Goal: Information Seeking & Learning: Find contact information

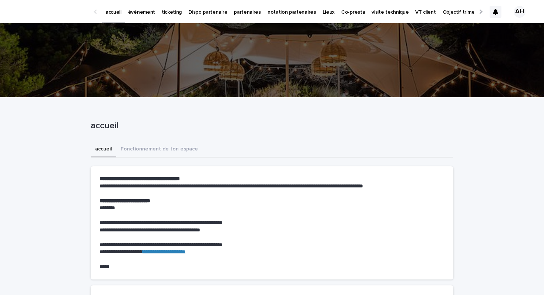
click at [142, 9] on p "événement" at bounding box center [141, 8] width 27 height 16
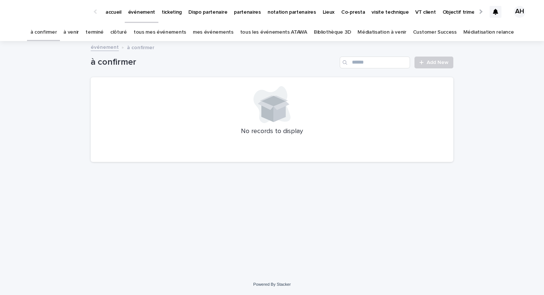
click at [283, 32] on link "tous les événements ATAWA" at bounding box center [273, 32] width 67 height 17
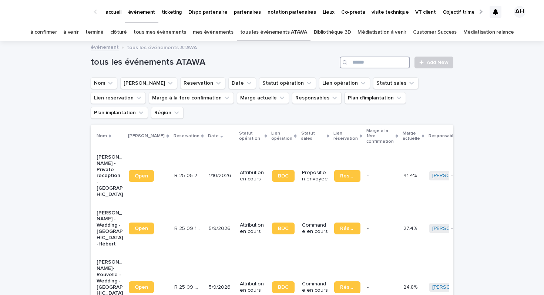
click at [360, 63] on input "Search" at bounding box center [375, 63] width 70 height 12
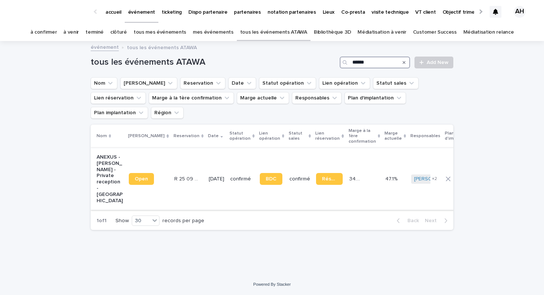
type input "******"
click at [105, 161] on p "ANEXUS - [PERSON_NAME] - Private reception - [GEOGRAPHIC_DATA]" at bounding box center [110, 179] width 26 height 50
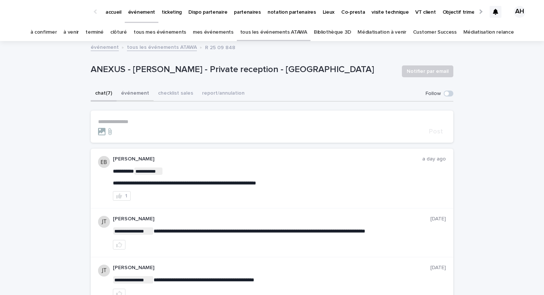
click at [131, 96] on button "événement" at bounding box center [135, 94] width 37 height 16
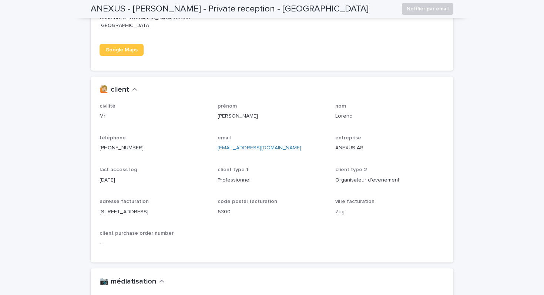
scroll to position [598, 0]
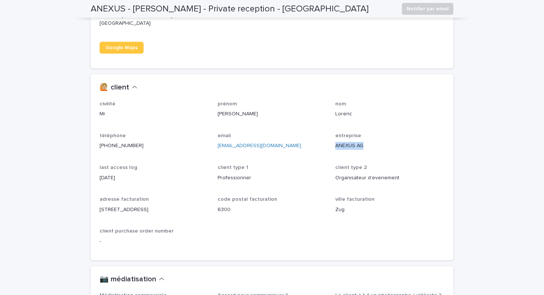
drag, startPoint x: 372, startPoint y: 138, endPoint x: 335, endPoint y: 140, distance: 37.1
click at [335, 141] on div "civilité Mr prénom [PERSON_NAME] nom [PERSON_NAME] téléphone [PHONE_NUMBER] ema…" at bounding box center [271, 176] width 345 height 150
copy p "ANEXUS AG"
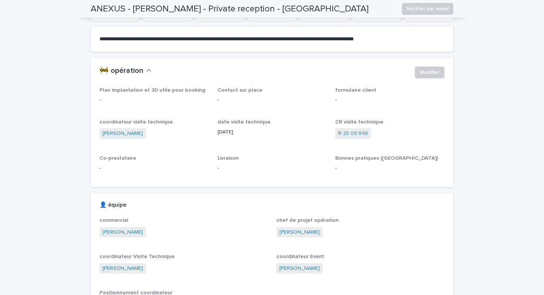
scroll to position [0, 0]
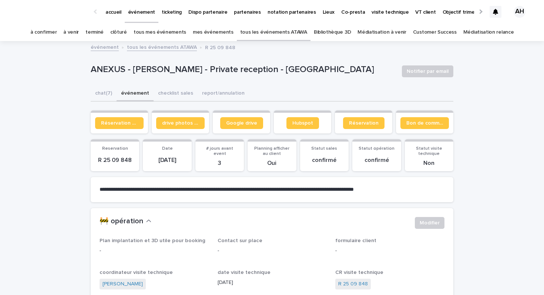
click at [286, 33] on link "tous les événements ATAWA" at bounding box center [273, 32] width 67 height 17
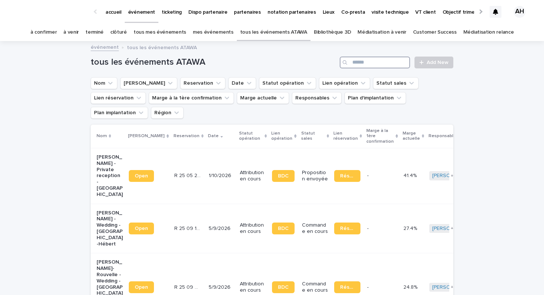
click at [397, 67] on input "Search" at bounding box center [375, 63] width 70 height 12
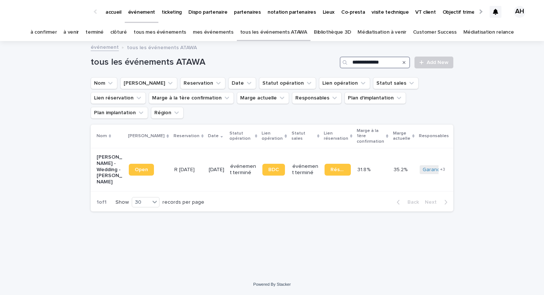
type input "**********"
click at [112, 155] on p "[PERSON_NAME] - Wedding - [PERSON_NAME]" at bounding box center [110, 169] width 26 height 31
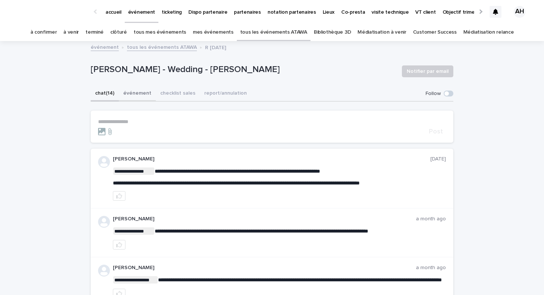
click at [128, 93] on button "événement" at bounding box center [137, 94] width 37 height 16
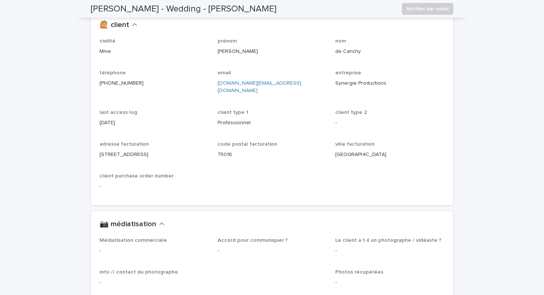
scroll to position [685, 0]
drag, startPoint x: 336, startPoint y: 90, endPoint x: 419, endPoint y: 93, distance: 83.3
click at [419, 87] on p "Synergie Productions" at bounding box center [389, 83] width 109 height 8
copy p "Synergie Productions"
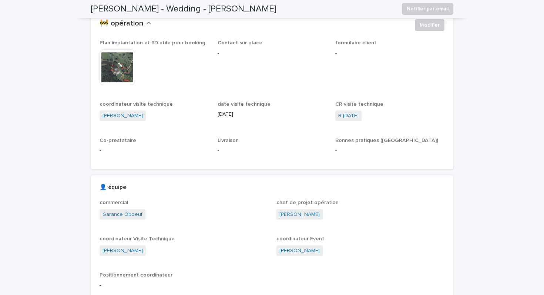
scroll to position [0, 0]
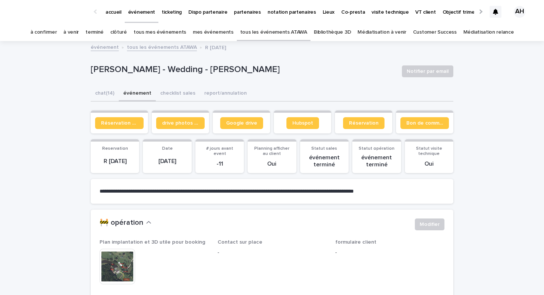
click at [283, 33] on link "tous les événements ATAWA" at bounding box center [273, 32] width 67 height 17
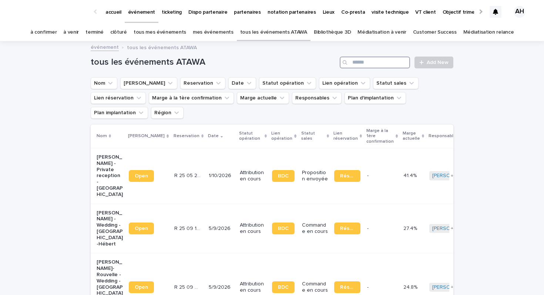
click at [379, 61] on input "Search" at bounding box center [375, 63] width 70 height 12
paste input "**********"
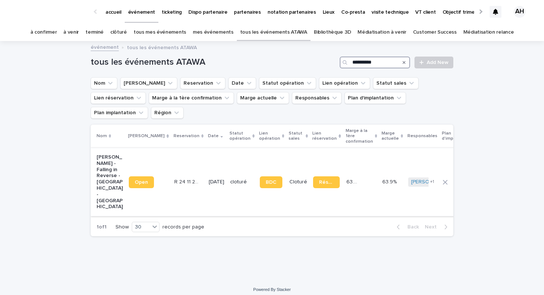
type input "**********"
click at [108, 163] on p "[PERSON_NAME] - Falling in Reverse - [GEOGRAPHIC_DATA] - [GEOGRAPHIC_DATA]" at bounding box center [110, 182] width 26 height 56
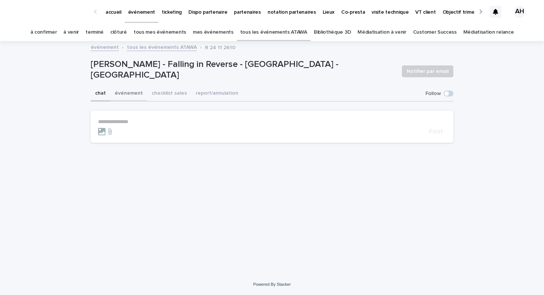
click at [132, 91] on button "événement" at bounding box center [128, 94] width 37 height 16
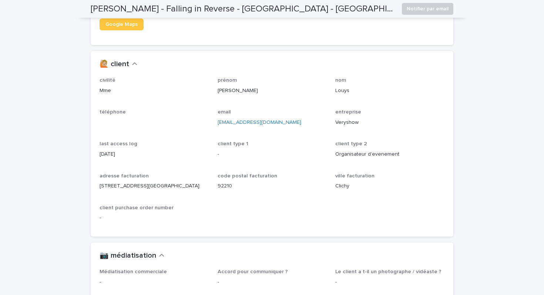
scroll to position [610, 0]
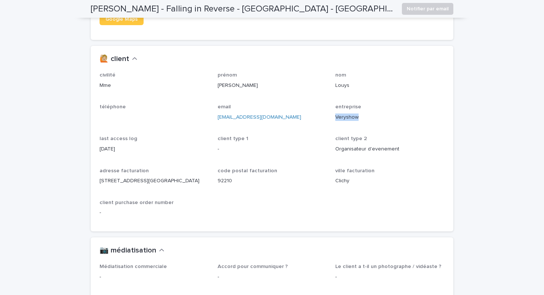
drag, startPoint x: 359, startPoint y: 116, endPoint x: 333, endPoint y: 116, distance: 25.9
click at [333, 116] on div "civilité Mme prénom [PERSON_NAME] nom [PERSON_NAME] téléphone email [PERSON_NAM…" at bounding box center [271, 147] width 345 height 150
copy p "Veryshow"
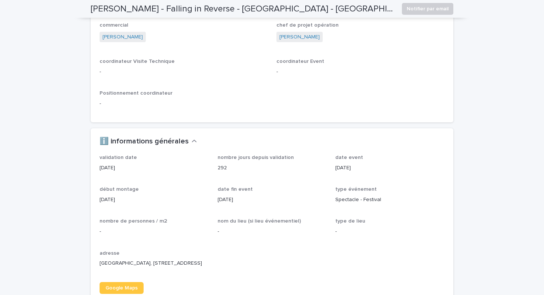
scroll to position [0, 0]
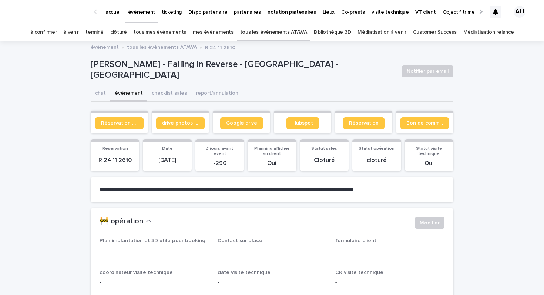
click at [284, 31] on link "tous les événements ATAWA" at bounding box center [273, 32] width 67 height 17
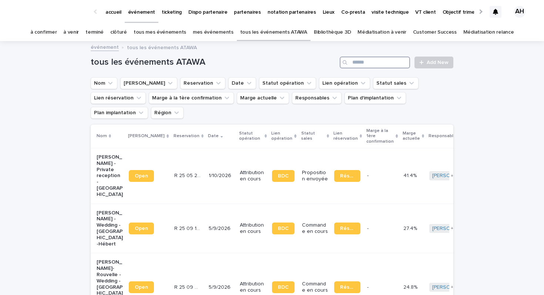
click at [389, 64] on input "Search" at bounding box center [375, 63] width 70 height 12
paste input "**********"
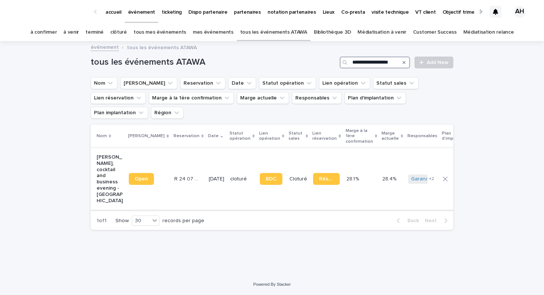
type input "**********"
click at [111, 158] on p "[PERSON_NAME], cocktail and business evening - [GEOGRAPHIC_DATA]" at bounding box center [110, 179] width 26 height 50
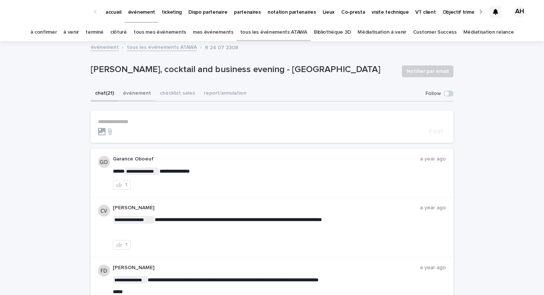
click at [133, 93] on button "événement" at bounding box center [136, 94] width 37 height 16
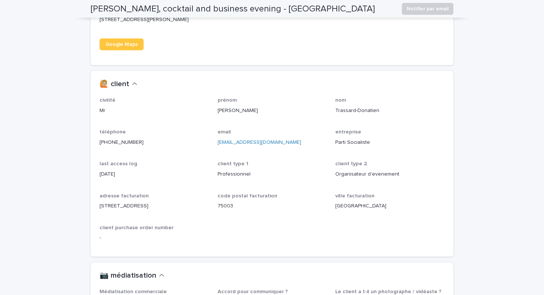
scroll to position [598, 0]
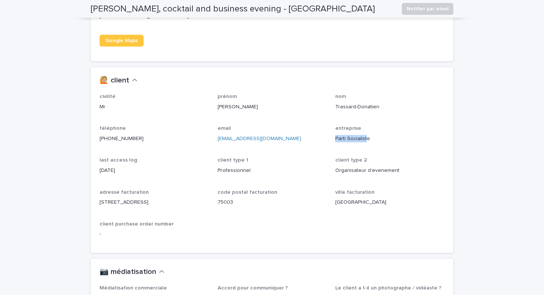
drag, startPoint x: 367, startPoint y: 137, endPoint x: 334, endPoint y: 137, distance: 32.5
click at [334, 137] on div "civilité Mr prénom [PERSON_NAME] nom Trassard-Donatien téléphone [PHONE_NUMBER]…" at bounding box center [271, 169] width 345 height 150
click at [385, 136] on p "Parti Socialiste" at bounding box center [389, 139] width 109 height 8
drag, startPoint x: 383, startPoint y: 138, endPoint x: 332, endPoint y: 139, distance: 51.1
click at [332, 139] on div "civilité Mr prénom [PERSON_NAME] nom Trassard-Donatien téléphone [PHONE_NUMBER]…" at bounding box center [271, 169] width 345 height 150
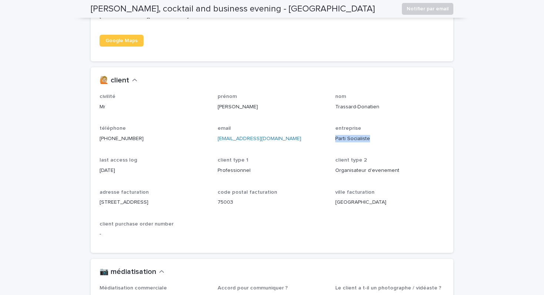
copy p "Parti Socialiste"
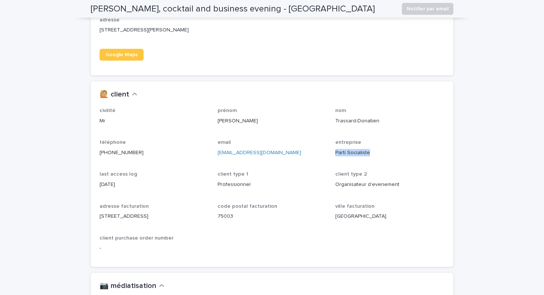
scroll to position [598, 0]
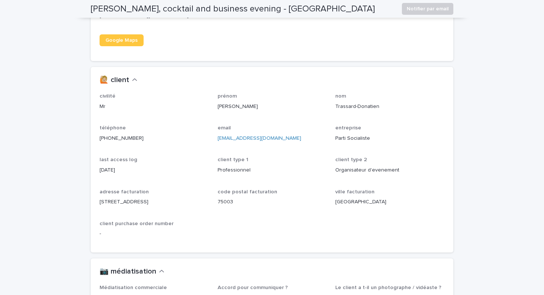
click at [316, 142] on p "[EMAIL_ADDRESS][DOMAIN_NAME]" at bounding box center [271, 139] width 109 height 8
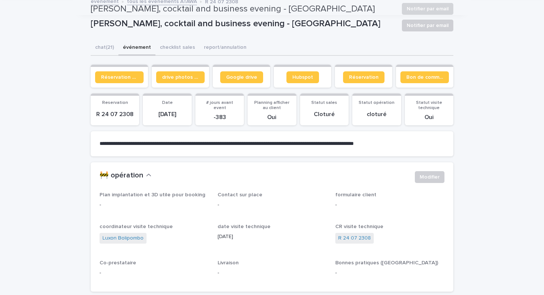
scroll to position [0, 0]
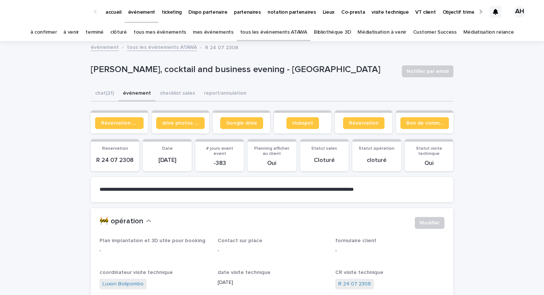
click at [275, 33] on link "tous les événements ATAWA" at bounding box center [273, 32] width 67 height 17
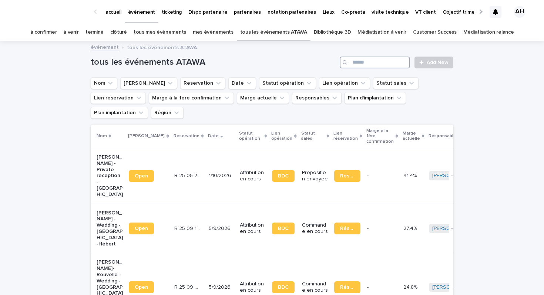
click at [384, 57] on input "Search" at bounding box center [375, 63] width 70 height 12
type input "******"
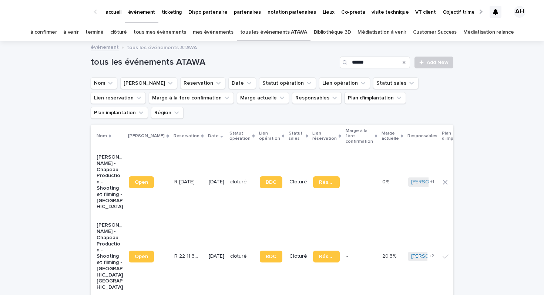
click at [110, 167] on p "[PERSON_NAME] - Chapeau Production - Shooting et filming - [GEOGRAPHIC_DATA]" at bounding box center [110, 182] width 26 height 56
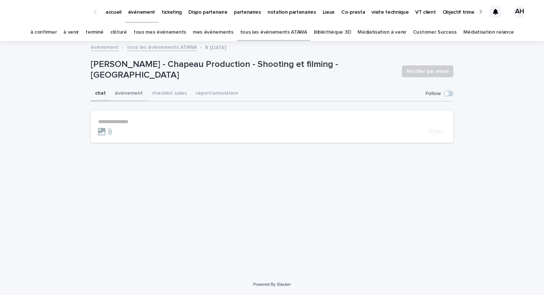
click at [118, 97] on button "événement" at bounding box center [128, 94] width 37 height 16
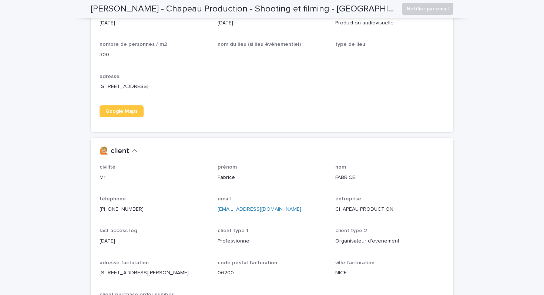
scroll to position [519, 0]
click at [355, 209] on p "CHAPEAU PRODUCTION" at bounding box center [389, 209] width 109 height 8
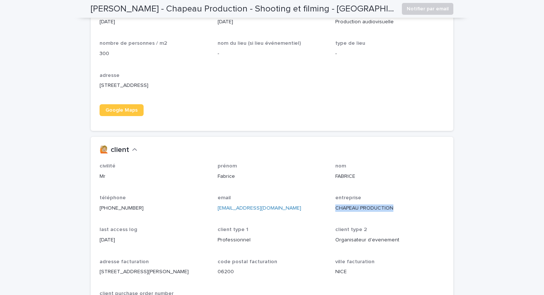
click at [355, 209] on p "CHAPEAU PRODUCTION" at bounding box center [389, 209] width 109 height 8
copy p "CHAPEAU PRODUCTION"
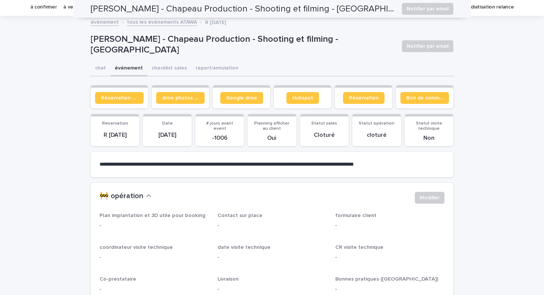
scroll to position [0, 0]
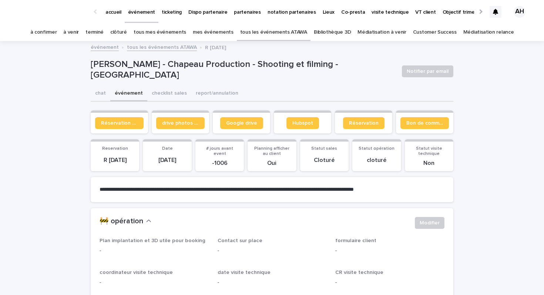
click at [180, 48] on link "tous les événements ATAWA" at bounding box center [162, 47] width 70 height 9
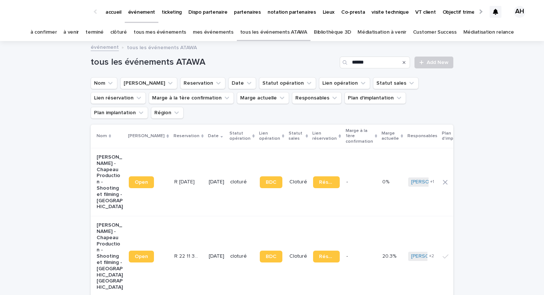
scroll to position [24, 0]
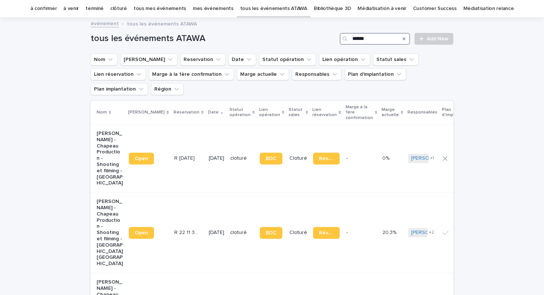
click at [373, 38] on input "******" at bounding box center [375, 39] width 70 height 12
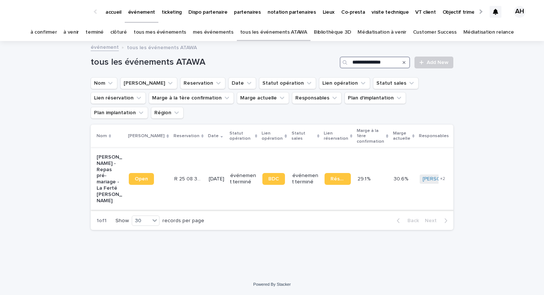
type input "**********"
click at [97, 154] on p "[PERSON_NAME] - Repas pré-mariage - La Ferté [PERSON_NAME]" at bounding box center [110, 179] width 26 height 50
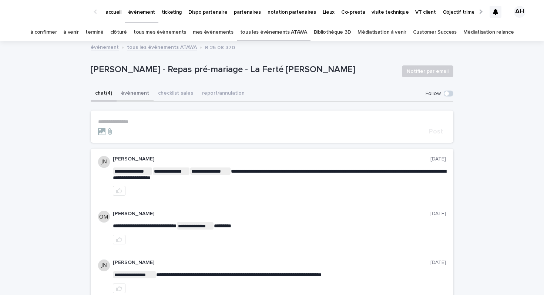
click at [142, 91] on button "événement" at bounding box center [135, 94] width 37 height 16
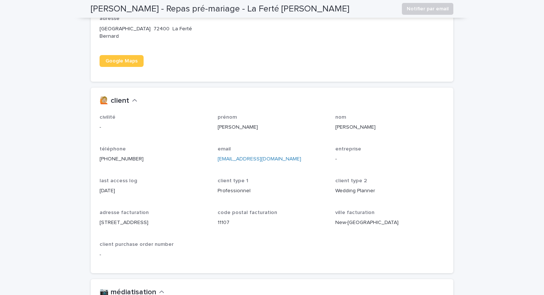
scroll to position [594, 0]
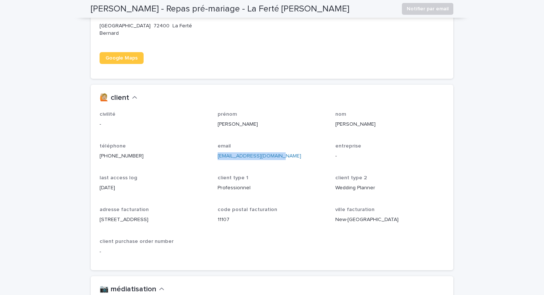
drag, startPoint x: 277, startPoint y: 149, endPoint x: 218, endPoint y: 149, distance: 58.8
click at [218, 152] on p "[EMAIL_ADDRESS][DOMAIN_NAME]" at bounding box center [271, 156] width 109 height 8
copy link "[EMAIL_ADDRESS][DOMAIN_NAME]"
click at [124, 153] on link "[PHONE_NUMBER]" at bounding box center [121, 155] width 44 height 5
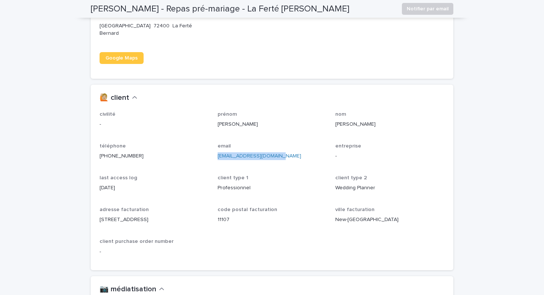
drag, startPoint x: 151, startPoint y: 148, endPoint x: 97, endPoint y: 149, distance: 53.6
click at [97, 149] on div "civilité - prénom [PERSON_NAME] nom [PERSON_NAME] téléphone [PHONE_NUMBER] emai…" at bounding box center [272, 190] width 362 height 159
copy link "[PHONE_NUMBER]"
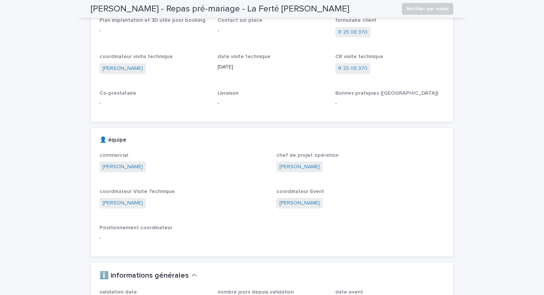
scroll to position [0, 0]
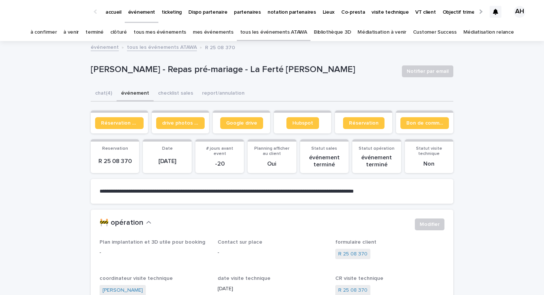
click at [251, 33] on link "tous les événements ATAWA" at bounding box center [273, 32] width 67 height 17
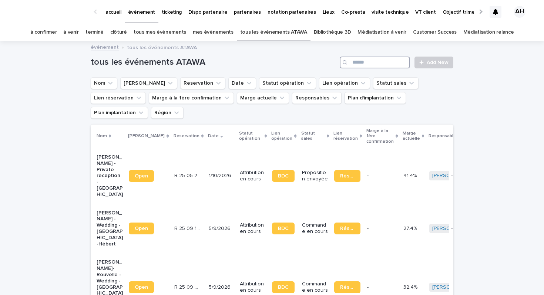
click at [367, 64] on input "Search" at bounding box center [375, 63] width 70 height 12
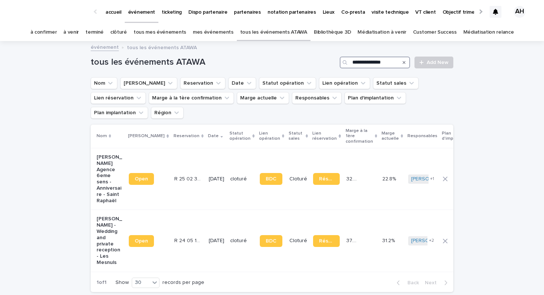
click at [376, 62] on input "**********" at bounding box center [375, 63] width 70 height 12
paste input "Search"
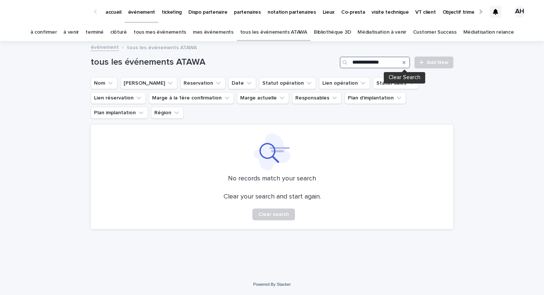
type input "**********"
click at [405, 63] on icon "Search" at bounding box center [403, 62] width 3 height 3
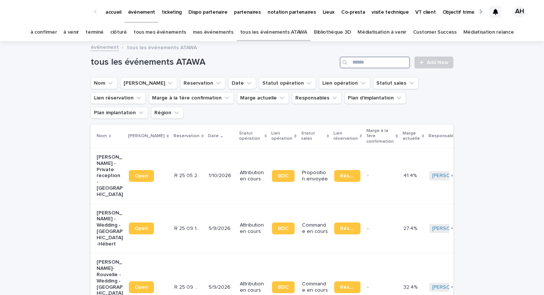
click at [375, 62] on input "Search" at bounding box center [375, 63] width 70 height 12
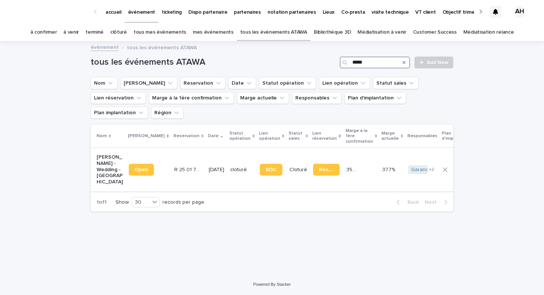
type input "*****"
click at [112, 154] on p "[PERSON_NAME] - Wedding - [GEOGRAPHIC_DATA]" at bounding box center [110, 169] width 26 height 31
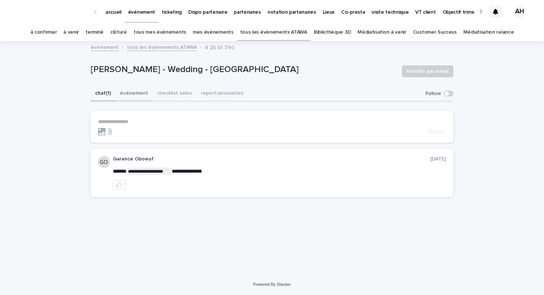
click at [134, 87] on button "événement" at bounding box center [133, 94] width 37 height 16
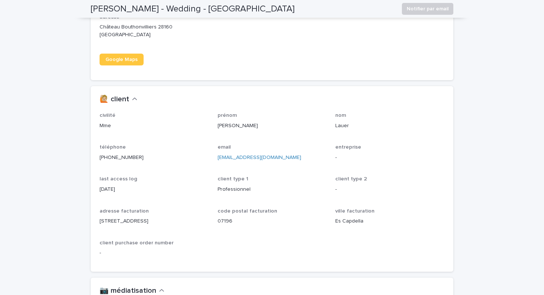
scroll to position [650, 0]
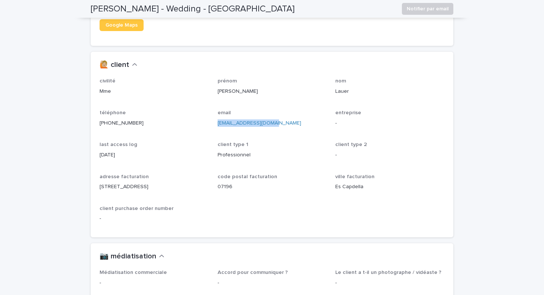
drag, startPoint x: 274, startPoint y: 118, endPoint x: 218, endPoint y: 117, distance: 56.6
click at [218, 119] on p "[EMAIL_ADDRESS][DOMAIN_NAME]" at bounding box center [271, 123] width 109 height 8
copy link "[EMAIL_ADDRESS][DOMAIN_NAME]"
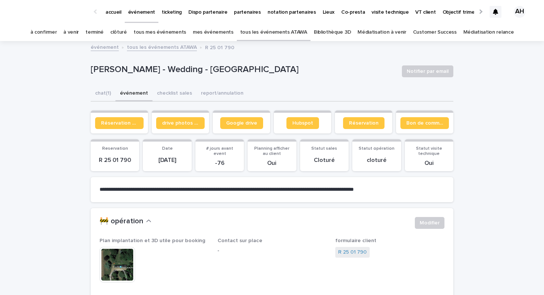
click at [421, 31] on link "Customer Success" at bounding box center [435, 32] width 44 height 17
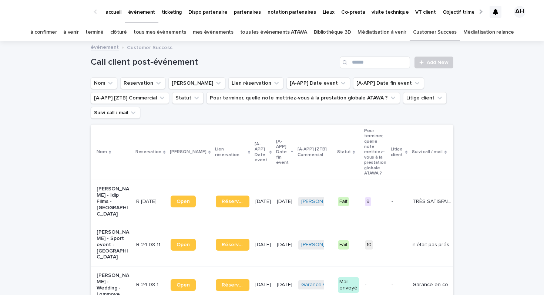
click at [269, 33] on link "tous les événements ATAWA" at bounding box center [273, 32] width 67 height 17
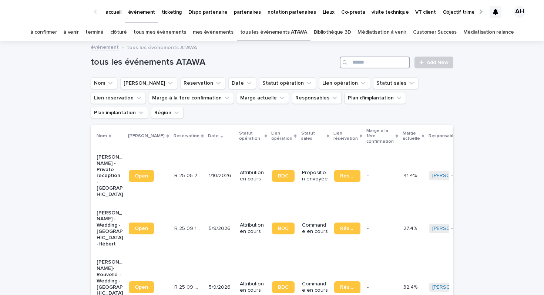
click at [377, 57] on input "Search" at bounding box center [375, 63] width 70 height 12
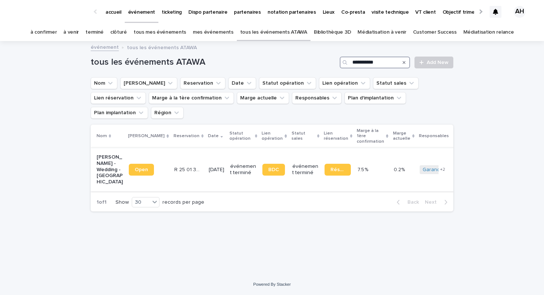
type input "**********"
click at [104, 154] on p "[PERSON_NAME] - Wedding - [GEOGRAPHIC_DATA]" at bounding box center [110, 169] width 26 height 31
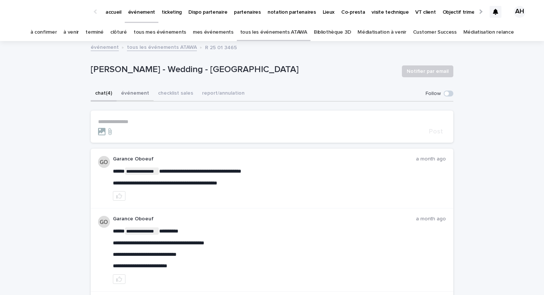
click at [139, 94] on button "événement" at bounding box center [135, 94] width 37 height 16
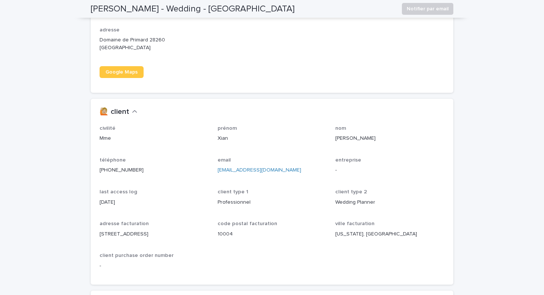
scroll to position [657, 0]
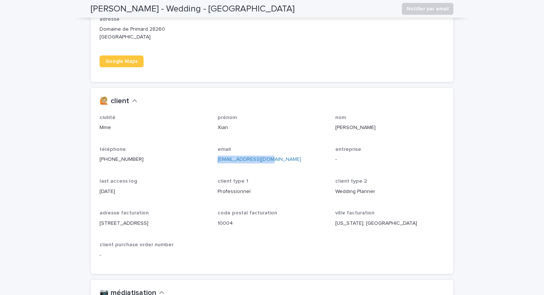
drag, startPoint x: 271, startPoint y: 155, endPoint x: 214, endPoint y: 152, distance: 57.8
click at [214, 152] on div "civilité Mme prénom [PERSON_NAME] nom [PERSON_NAME] téléphone [PHONE_NUMBER] em…" at bounding box center [271, 190] width 345 height 150
drag, startPoint x: 148, startPoint y: 150, endPoint x: 97, endPoint y: 149, distance: 51.1
click at [97, 149] on div "civilité Mme prénom [PERSON_NAME] nom [PERSON_NAME] téléphone [PHONE_NUMBER] em…" at bounding box center [272, 194] width 362 height 159
copy link "[PHONE_NUMBER]"
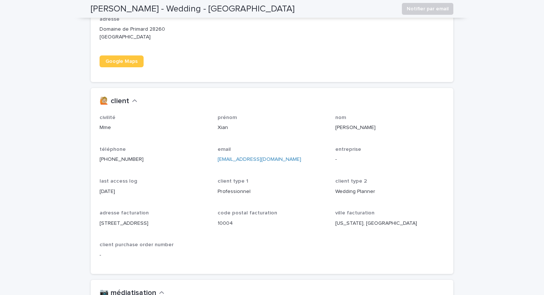
click at [337, 156] on div "entreprise -" at bounding box center [389, 157] width 109 height 23
drag, startPoint x: 279, startPoint y: 155, endPoint x: 221, endPoint y: 150, distance: 57.6
click at [221, 156] on p "[EMAIL_ADDRESS][DOMAIN_NAME]" at bounding box center [271, 160] width 109 height 8
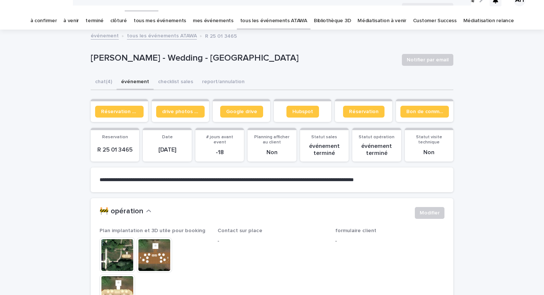
scroll to position [0, 0]
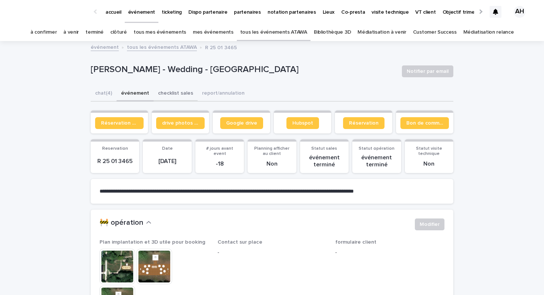
click at [181, 91] on button "checklist sales" at bounding box center [175, 94] width 44 height 16
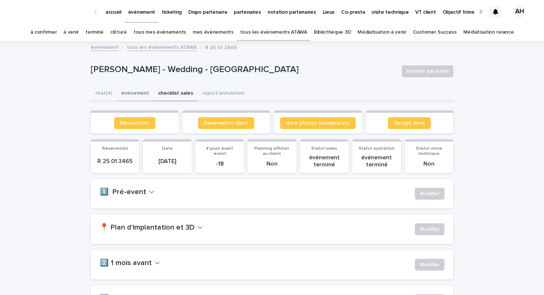
click at [145, 92] on button "événement" at bounding box center [135, 94] width 37 height 16
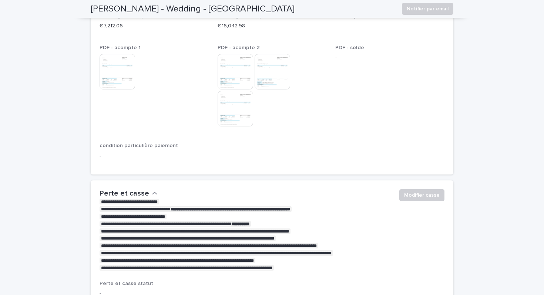
scroll to position [1507, 0]
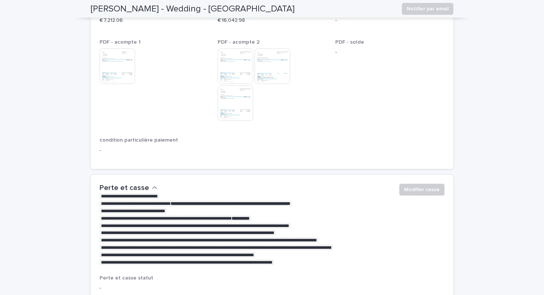
click at [219, 107] on img at bounding box center [235, 103] width 36 height 36
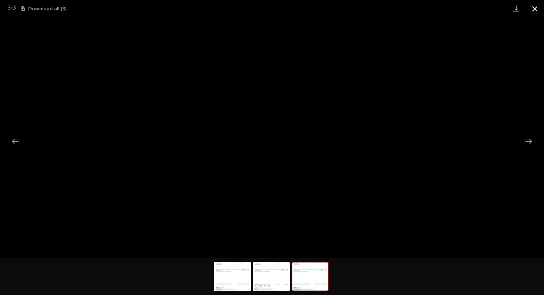
click at [536, 11] on button "Close gallery" at bounding box center [534, 8] width 18 height 17
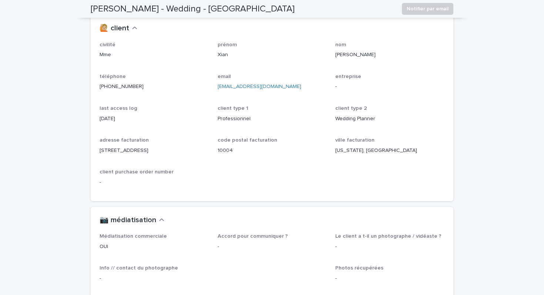
scroll to position [734, 0]
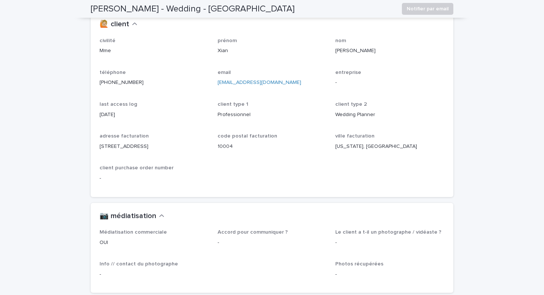
drag, startPoint x: 143, startPoint y: 75, endPoint x: 86, endPoint y: 75, distance: 57.0
copy link "[PHONE_NUMBER]"
click at [300, 154] on div "civilité Mme prénom [PERSON_NAME] nom [PERSON_NAME] téléphone [PHONE_NUMBER] em…" at bounding box center [271, 113] width 345 height 150
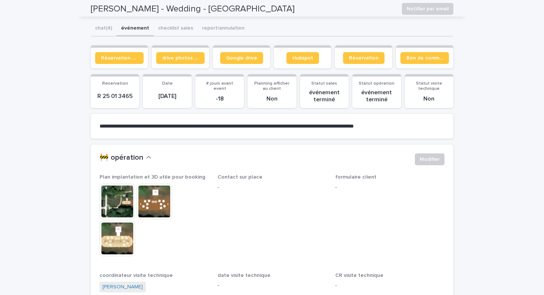
scroll to position [0, 0]
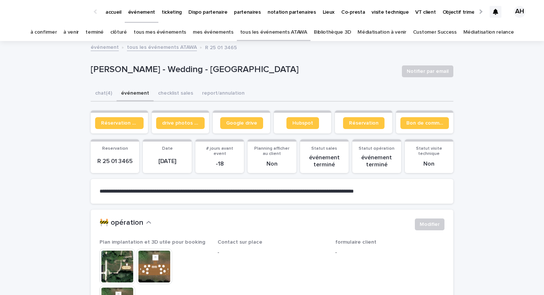
click at [477, 13] on div at bounding box center [480, 11] width 12 height 23
click at [178, 49] on link "tous les événements ATAWA" at bounding box center [162, 47] width 70 height 9
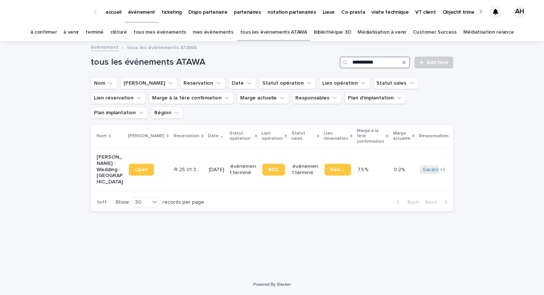
click at [389, 67] on input "**********" at bounding box center [375, 63] width 70 height 12
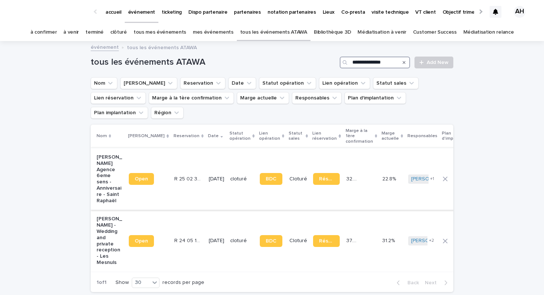
type input "**********"
click at [106, 161] on p "[PERSON_NAME] Agence 6eme sens - Anniversaire - Saint Raphaël" at bounding box center [110, 179] width 26 height 50
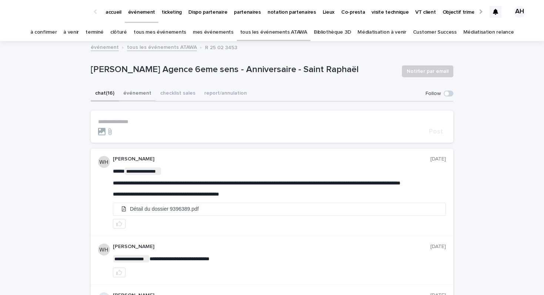
click at [136, 90] on button "événement" at bounding box center [137, 94] width 37 height 16
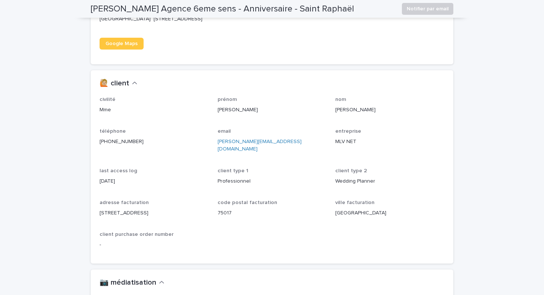
scroll to position [605, 0]
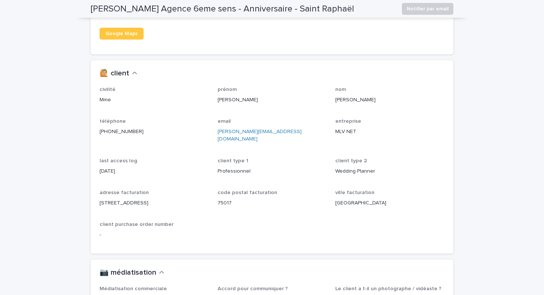
click at [350, 136] on p "MLV NET" at bounding box center [389, 132] width 109 height 8
click at [360, 136] on p "MLV NET" at bounding box center [389, 132] width 109 height 8
click at [361, 136] on p "MLV NET" at bounding box center [389, 132] width 109 height 8
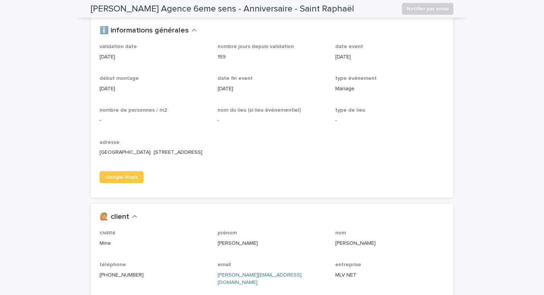
scroll to position [0, 0]
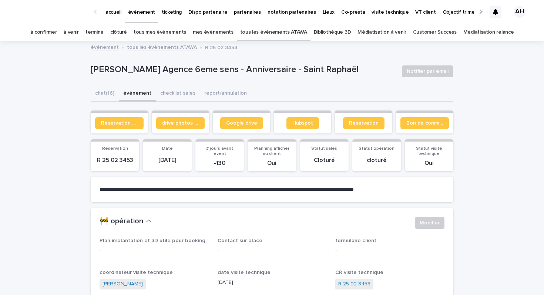
click at [262, 31] on link "tous les événements ATAWA" at bounding box center [273, 32] width 67 height 17
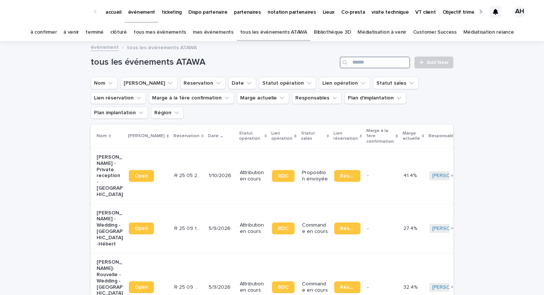
click at [378, 62] on input "Search" at bounding box center [375, 63] width 70 height 12
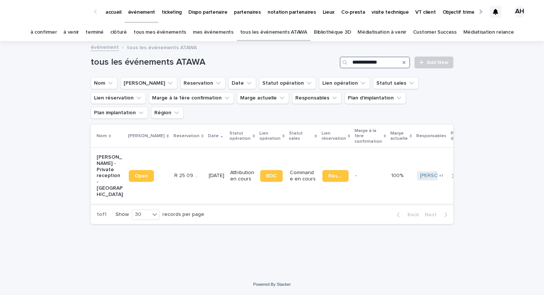
type input "**********"
click at [102, 155] on p "[PERSON_NAME] - Private reception - [GEOGRAPHIC_DATA]" at bounding box center [110, 176] width 26 height 44
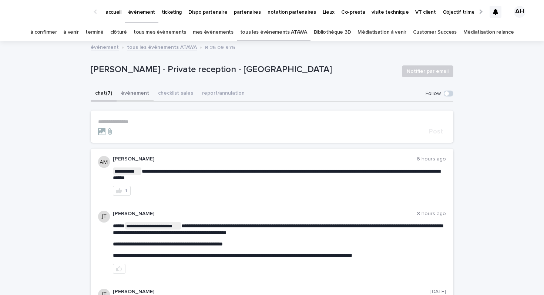
click at [132, 92] on button "événement" at bounding box center [135, 94] width 37 height 16
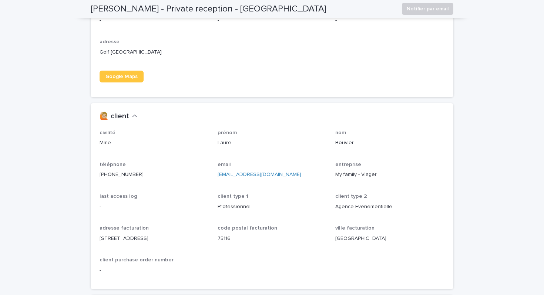
scroll to position [544, 0]
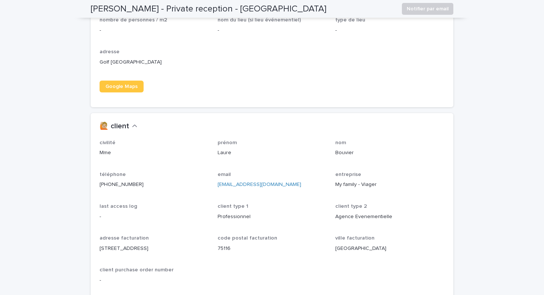
click at [346, 185] on p "My family - Viager" at bounding box center [389, 185] width 109 height 8
click at [346, 186] on p "My family - Viager" at bounding box center [389, 185] width 109 height 8
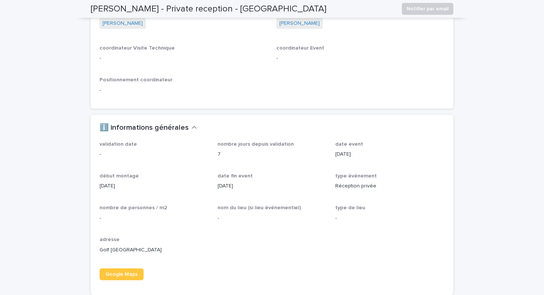
scroll to position [0, 0]
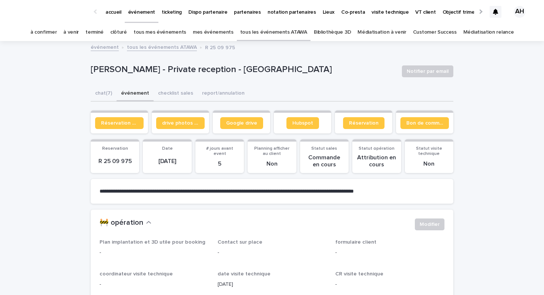
click at [114, 10] on p "accueil" at bounding box center [113, 8] width 16 height 16
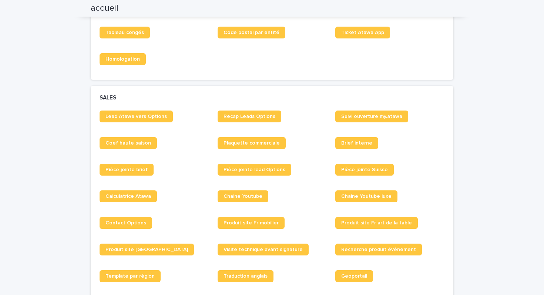
scroll to position [505, 0]
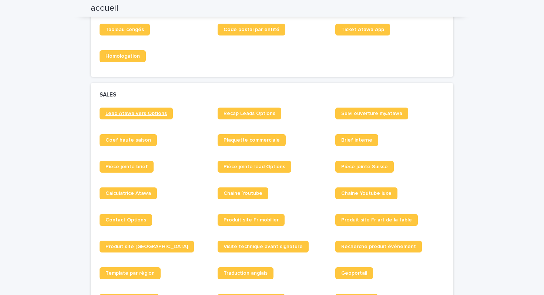
click at [145, 117] on link "Lead Atawa vers Options" at bounding box center [135, 114] width 73 height 12
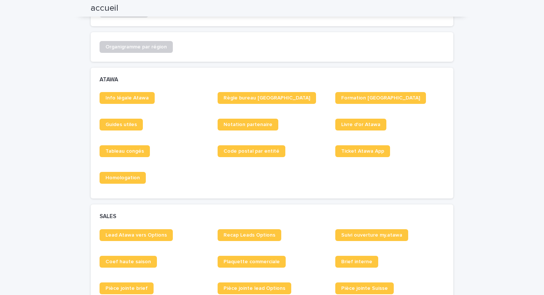
scroll to position [0, 0]
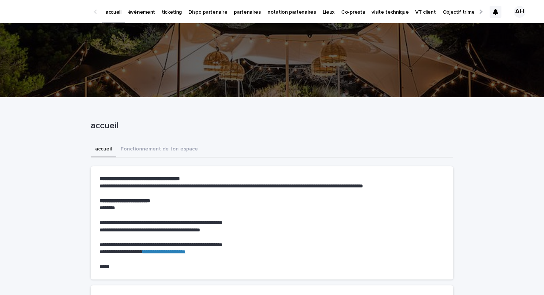
click at [145, 16] on link "événement" at bounding box center [142, 11] width 34 height 23
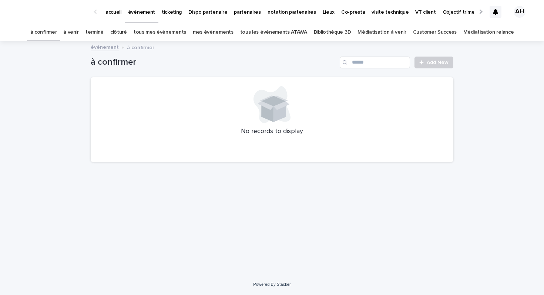
click at [273, 31] on link "tous les événements ATAWA" at bounding box center [273, 32] width 67 height 17
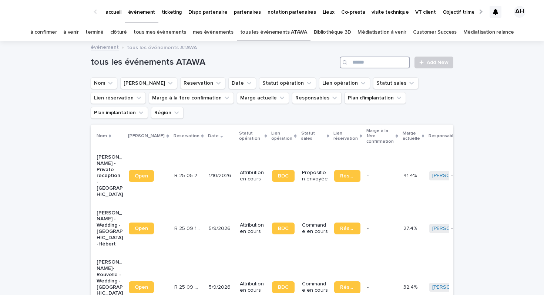
click at [358, 64] on input "Search" at bounding box center [375, 63] width 70 height 12
paste input "**********"
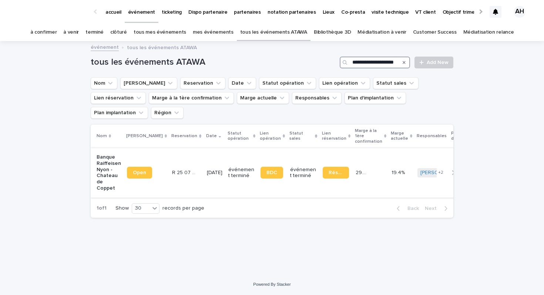
type input "**********"
click at [110, 154] on p "Banque Raiffeisen Nyon - Chateau de Coppet" at bounding box center [109, 172] width 24 height 37
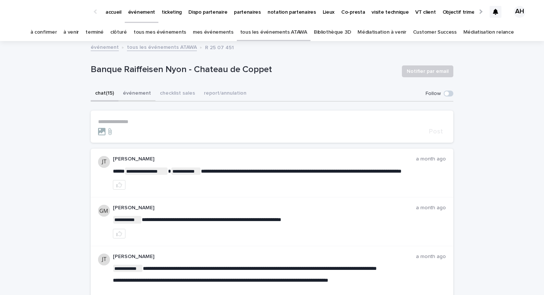
click at [138, 91] on button "événement" at bounding box center [136, 94] width 37 height 16
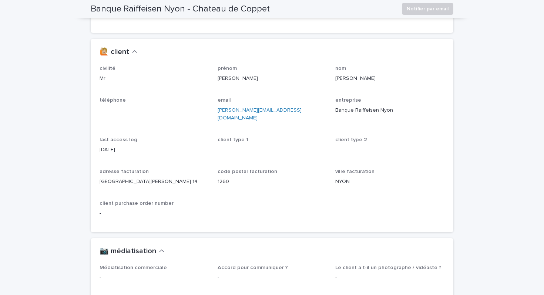
scroll to position [640, 0]
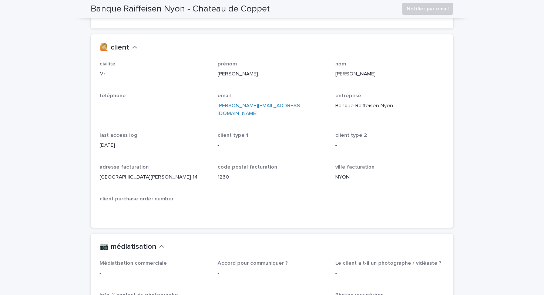
click at [352, 106] on p "Banque Raiffeisen Nyon" at bounding box center [389, 106] width 109 height 8
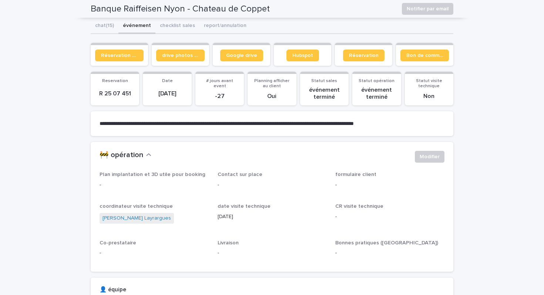
scroll to position [0, 0]
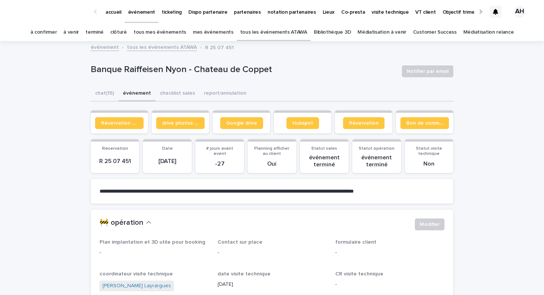
click at [261, 33] on link "tous les événements ATAWA" at bounding box center [273, 32] width 67 height 17
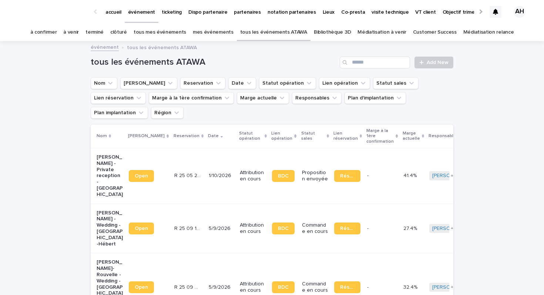
click at [358, 55] on div "tous les événements ATAWA Add New" at bounding box center [272, 60] width 362 height 36
click at [360, 61] on input "Search" at bounding box center [375, 63] width 70 height 12
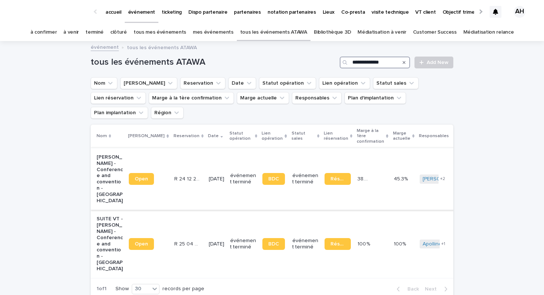
type input "**********"
click at [100, 170] on p "[PERSON_NAME] - Conference and convention - [GEOGRAPHIC_DATA]" at bounding box center [110, 179] width 26 height 50
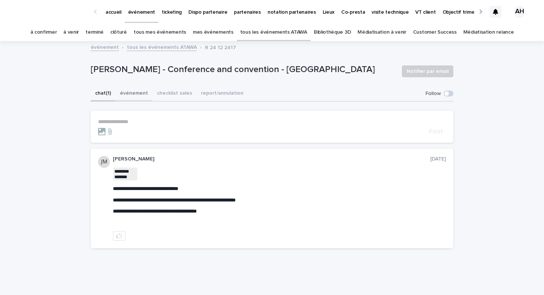
click at [139, 91] on button "événement" at bounding box center [133, 94] width 37 height 16
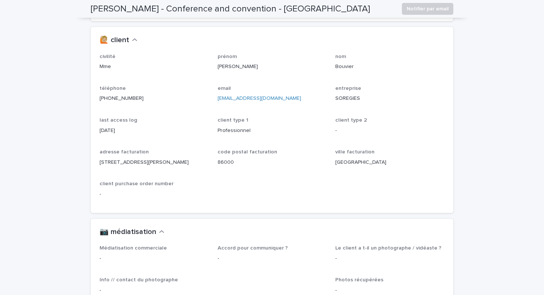
scroll to position [637, 0]
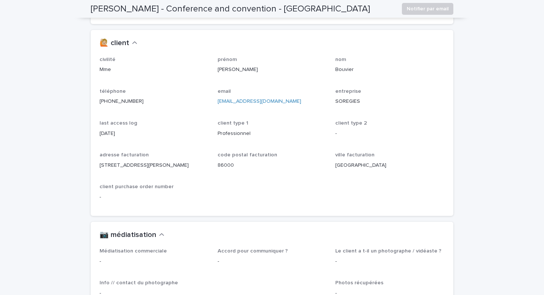
click at [343, 104] on p "SOREGIES" at bounding box center [389, 102] width 109 height 8
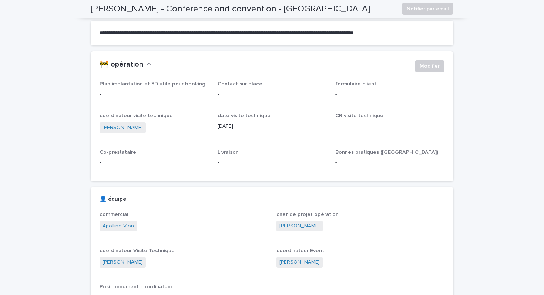
scroll to position [0, 0]
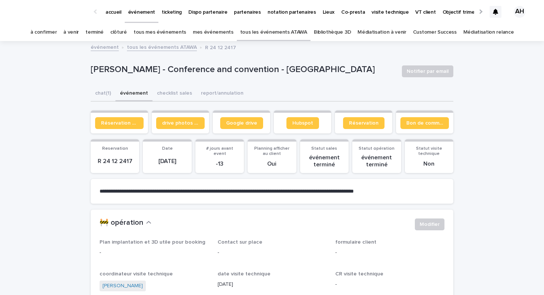
click at [175, 49] on link "tous les événements ATAWA" at bounding box center [162, 47] width 70 height 9
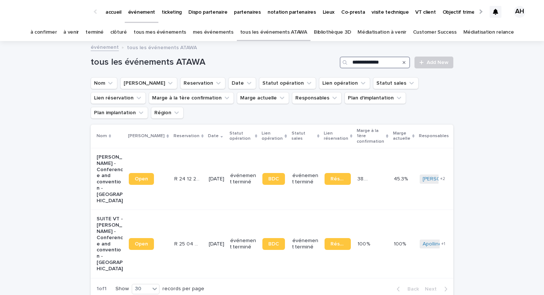
click at [387, 58] on input "**********" at bounding box center [375, 63] width 70 height 12
paste input "**********"
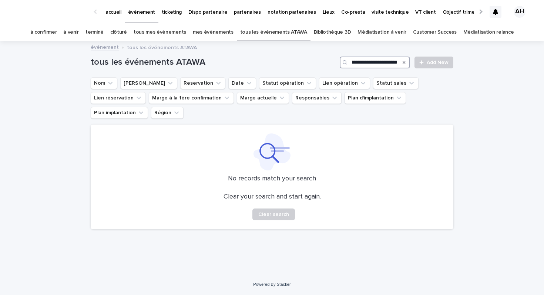
click at [353, 63] on input "**********" at bounding box center [375, 63] width 70 height 12
drag, startPoint x: 360, startPoint y: 63, endPoint x: 318, endPoint y: 18, distance: 60.7
click at [318, 18] on div "**********" at bounding box center [272, 147] width 544 height 295
click at [380, 61] on input "**********" at bounding box center [375, 63] width 70 height 12
drag, startPoint x: 380, startPoint y: 61, endPoint x: 320, endPoint y: 59, distance: 59.6
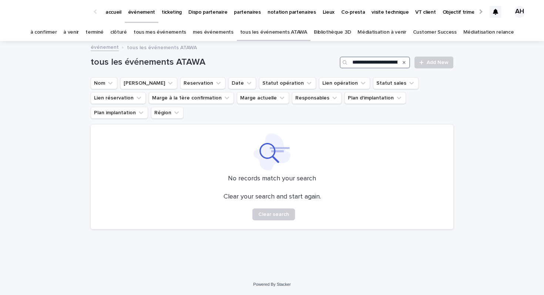
click at [320, 59] on div "**********" at bounding box center [272, 63] width 362 height 12
drag, startPoint x: 392, startPoint y: 62, endPoint x: 456, endPoint y: 64, distance: 64.0
click at [456, 64] on div "**********" at bounding box center [272, 149] width 370 height 214
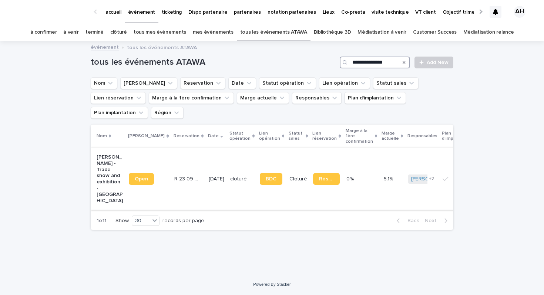
type input "**********"
click at [101, 157] on p "[PERSON_NAME] - Trade show and exhibition - [GEOGRAPHIC_DATA]" at bounding box center [110, 179] width 26 height 50
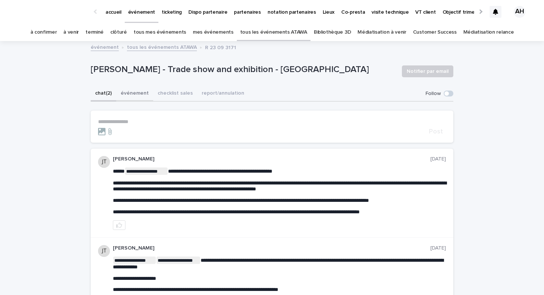
click at [131, 90] on button "événement" at bounding box center [134, 94] width 37 height 16
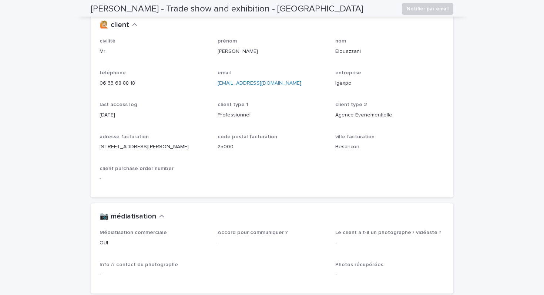
scroll to position [702, 0]
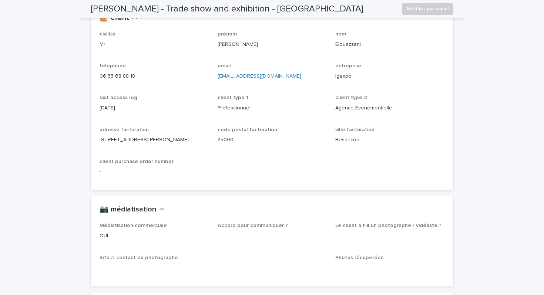
click at [343, 79] on p "Igexpo" at bounding box center [389, 76] width 109 height 8
click at [343, 77] on p "Igexpo" at bounding box center [389, 76] width 109 height 8
click at [128, 75] on link "06 33 68 88 18" at bounding box center [117, 76] width 36 height 5
drag, startPoint x: 139, startPoint y: 75, endPoint x: 83, endPoint y: 78, distance: 55.5
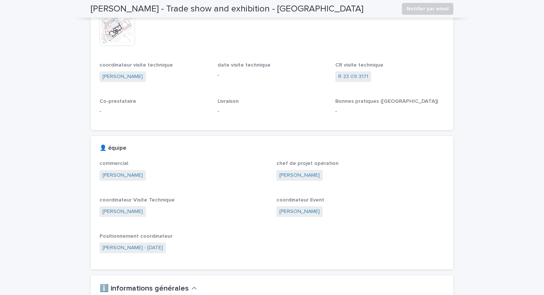
scroll to position [0, 0]
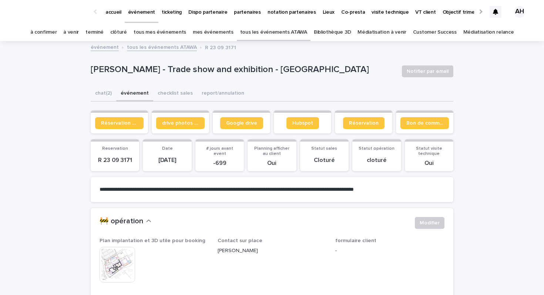
click at [167, 48] on link "tous les événements ATAWA" at bounding box center [162, 47] width 70 height 9
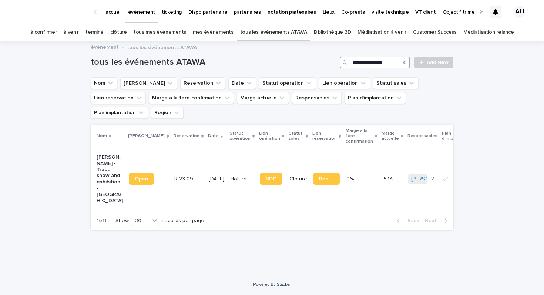
click at [391, 65] on input "**********" at bounding box center [375, 63] width 70 height 12
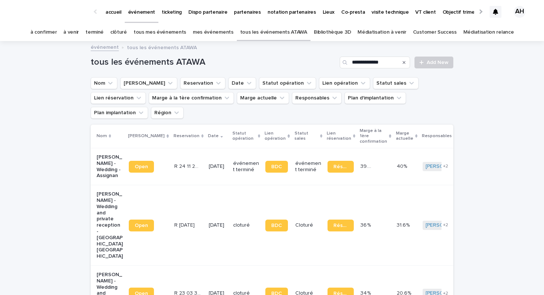
click at [300, 55] on div "**********" at bounding box center [272, 60] width 362 height 36
click at [376, 63] on input "**********" at bounding box center [375, 63] width 70 height 12
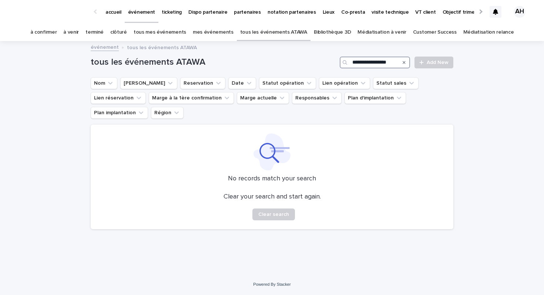
type input "**********"
click at [293, 32] on link "tous les événements ATAWA" at bounding box center [273, 32] width 67 height 17
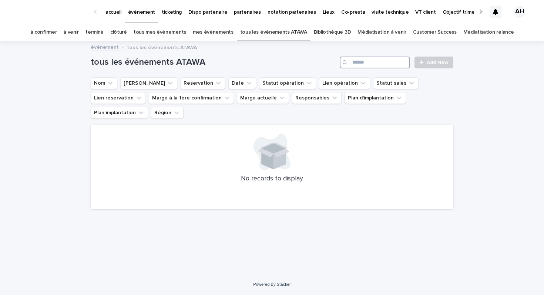
click at [356, 62] on input "Search" at bounding box center [375, 63] width 70 height 12
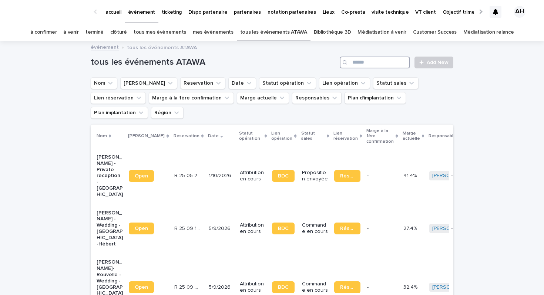
click at [354, 61] on input "Search" at bounding box center [375, 63] width 70 height 12
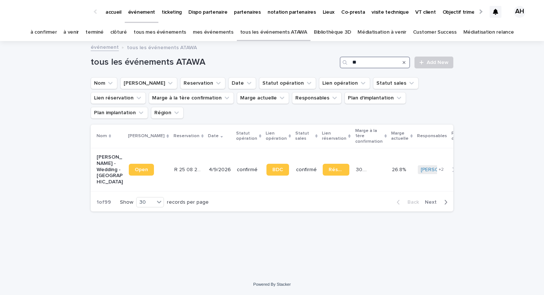
type input "*"
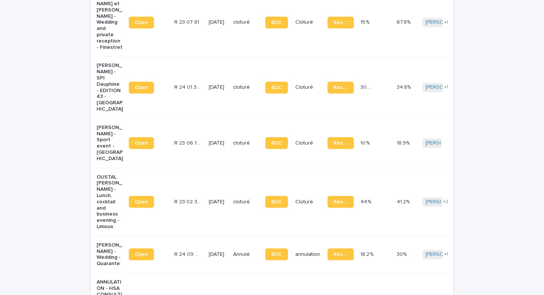
scroll to position [424, 0]
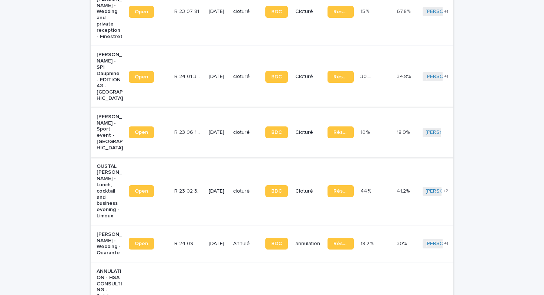
type input "******"
click at [106, 114] on p "[PERSON_NAME] - Sport event - [GEOGRAPHIC_DATA]" at bounding box center [110, 132] width 26 height 37
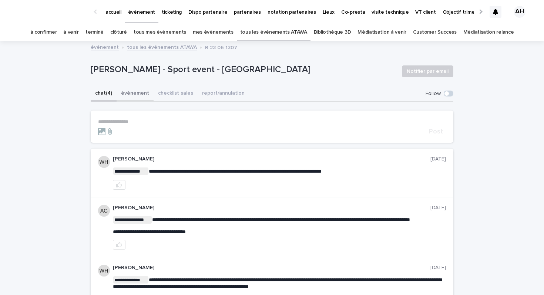
click at [134, 93] on button "événement" at bounding box center [135, 94] width 37 height 16
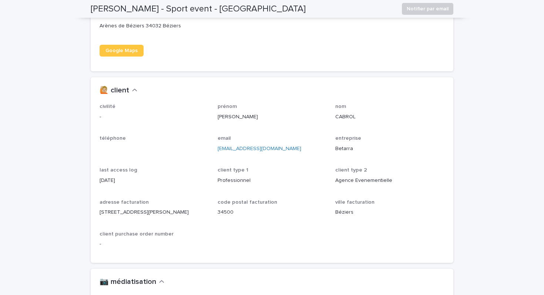
scroll to position [611, 0]
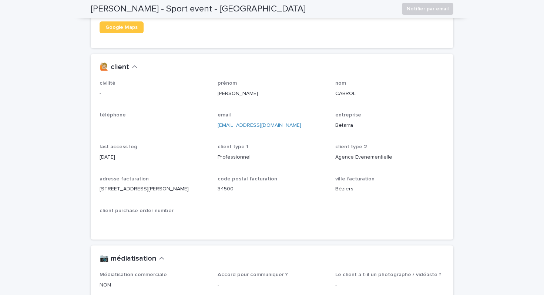
click at [344, 126] on p "Betarra" at bounding box center [389, 126] width 109 height 8
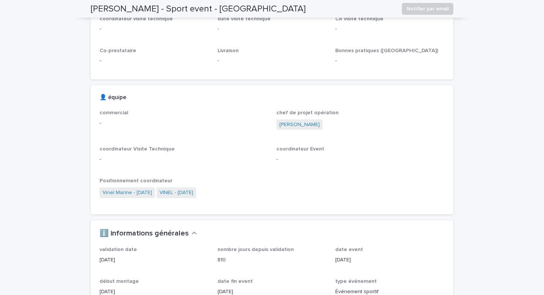
scroll to position [0, 0]
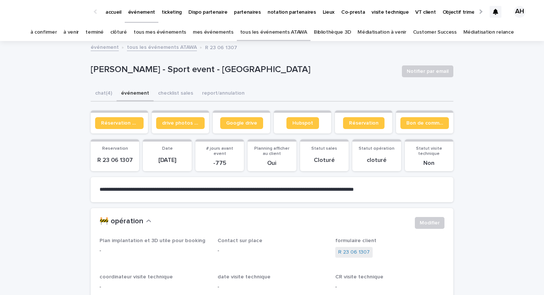
click at [167, 45] on link "tous les événements ATAWA" at bounding box center [162, 47] width 70 height 9
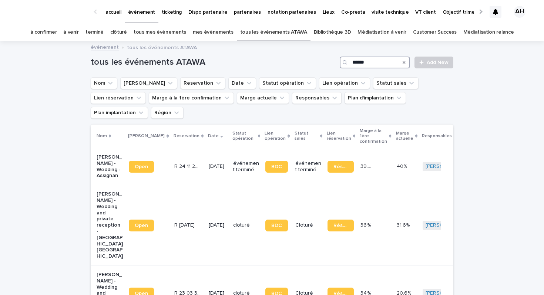
click at [371, 58] on input "******" at bounding box center [375, 63] width 70 height 12
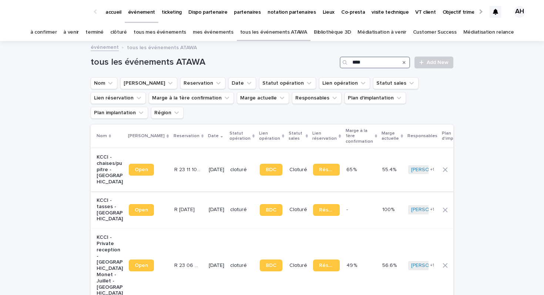
type input "****"
click at [100, 154] on p "KCCI - chaises/pupitre - [GEOGRAPHIC_DATA]" at bounding box center [110, 169] width 26 height 31
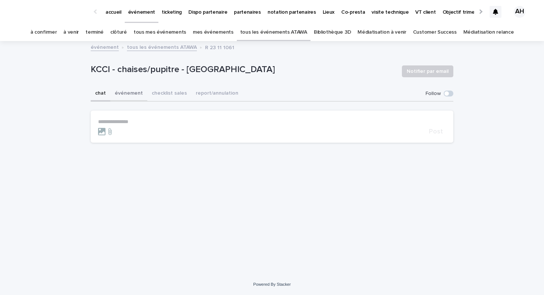
click at [133, 89] on button "événement" at bounding box center [128, 94] width 37 height 16
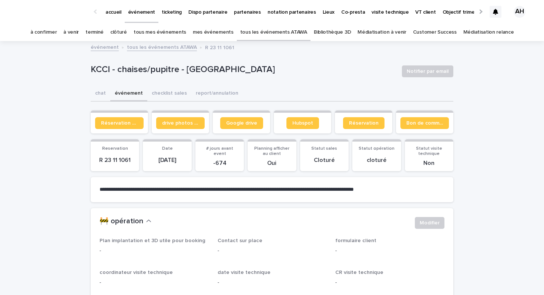
click at [279, 33] on link "tous les événements ATAWA" at bounding box center [273, 32] width 67 height 17
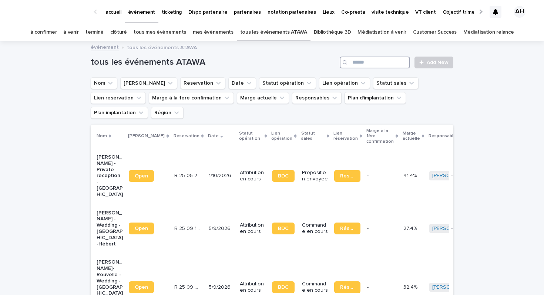
click at [391, 65] on input "Search" at bounding box center [375, 63] width 70 height 12
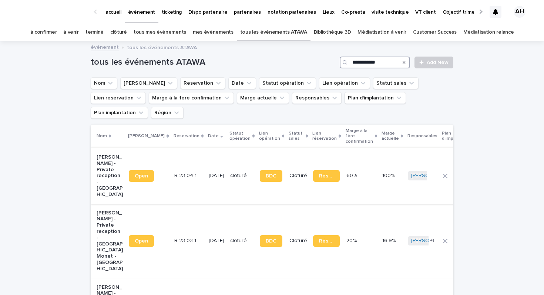
type input "**********"
click at [112, 156] on p "[PERSON_NAME] - Private reception - [GEOGRAPHIC_DATA]" at bounding box center [110, 176] width 26 height 44
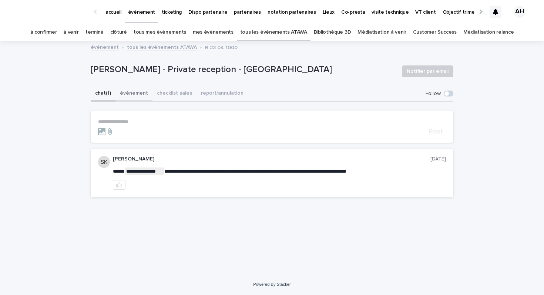
click at [135, 86] on button "événement" at bounding box center [133, 94] width 37 height 16
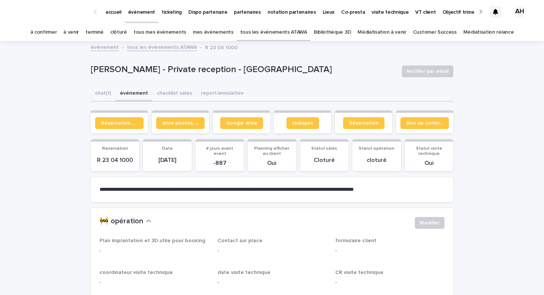
click at [136, 93] on button "événement" at bounding box center [133, 94] width 37 height 16
click at [284, 33] on link "tous les événements ATAWA" at bounding box center [273, 32] width 67 height 17
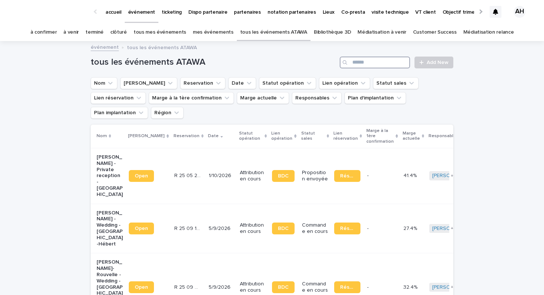
click at [373, 62] on input "Search" at bounding box center [375, 63] width 70 height 12
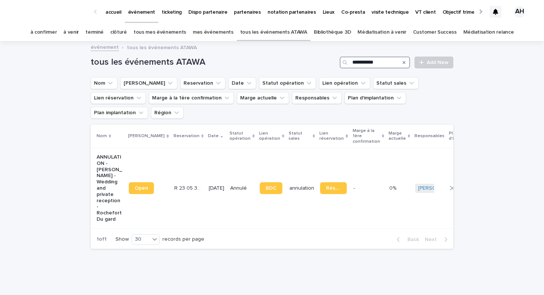
type input "**********"
click at [104, 154] on p "ANNULATION - [PERSON_NAME] - Wedding and private reception - Rochefort Du gard" at bounding box center [110, 188] width 26 height 68
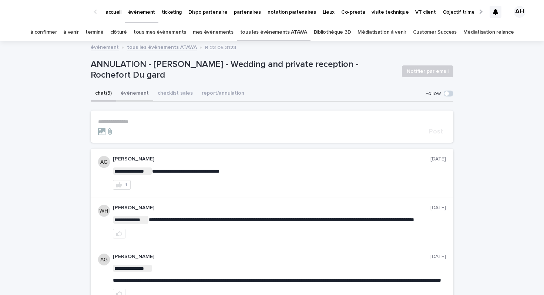
click at [125, 99] on button "événement" at bounding box center [134, 94] width 37 height 16
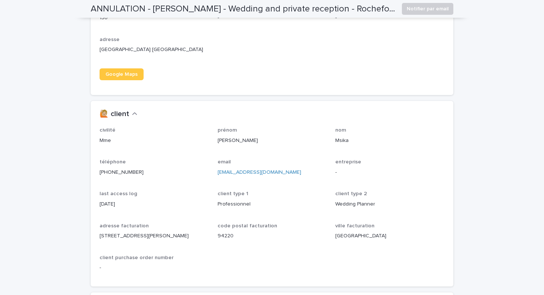
scroll to position [555, 0]
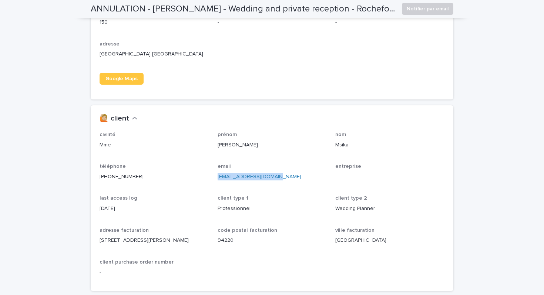
drag, startPoint x: 273, startPoint y: 185, endPoint x: 215, endPoint y: 181, distance: 58.5
click at [215, 181] on div "civilité Mme prénom [PERSON_NAME] nom Msika téléphone [PHONE_NUMBER] email [EMA…" at bounding box center [271, 207] width 345 height 150
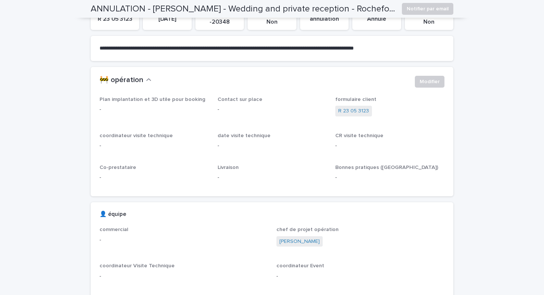
scroll to position [0, 0]
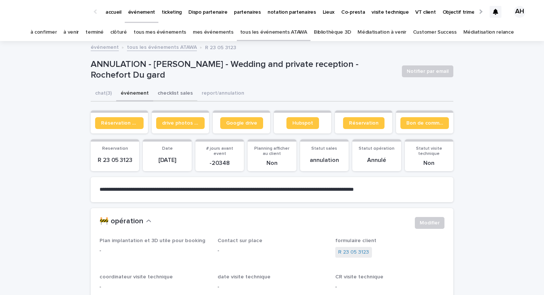
click at [168, 92] on button "checklist sales" at bounding box center [175, 94] width 44 height 16
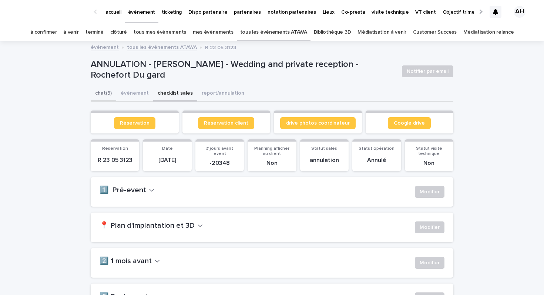
click at [110, 92] on button "chat (3)" at bounding box center [104, 94] width 26 height 16
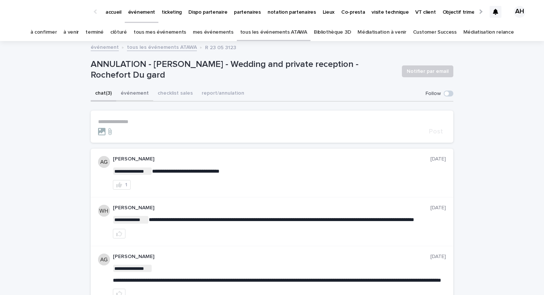
click at [133, 95] on button "événement" at bounding box center [134, 94] width 37 height 16
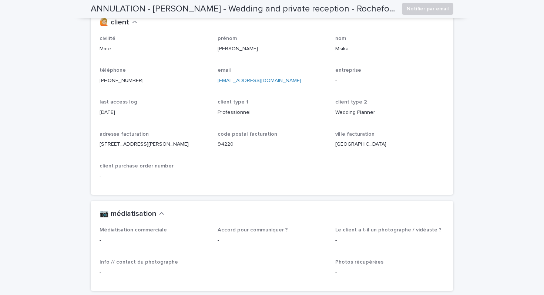
scroll to position [652, 0]
drag, startPoint x: 273, startPoint y: 85, endPoint x: 218, endPoint y: 87, distance: 55.1
click at [218, 84] on p "[EMAIL_ADDRESS][DOMAIN_NAME]" at bounding box center [271, 80] width 109 height 8
